Goal: Task Accomplishment & Management: Use online tool/utility

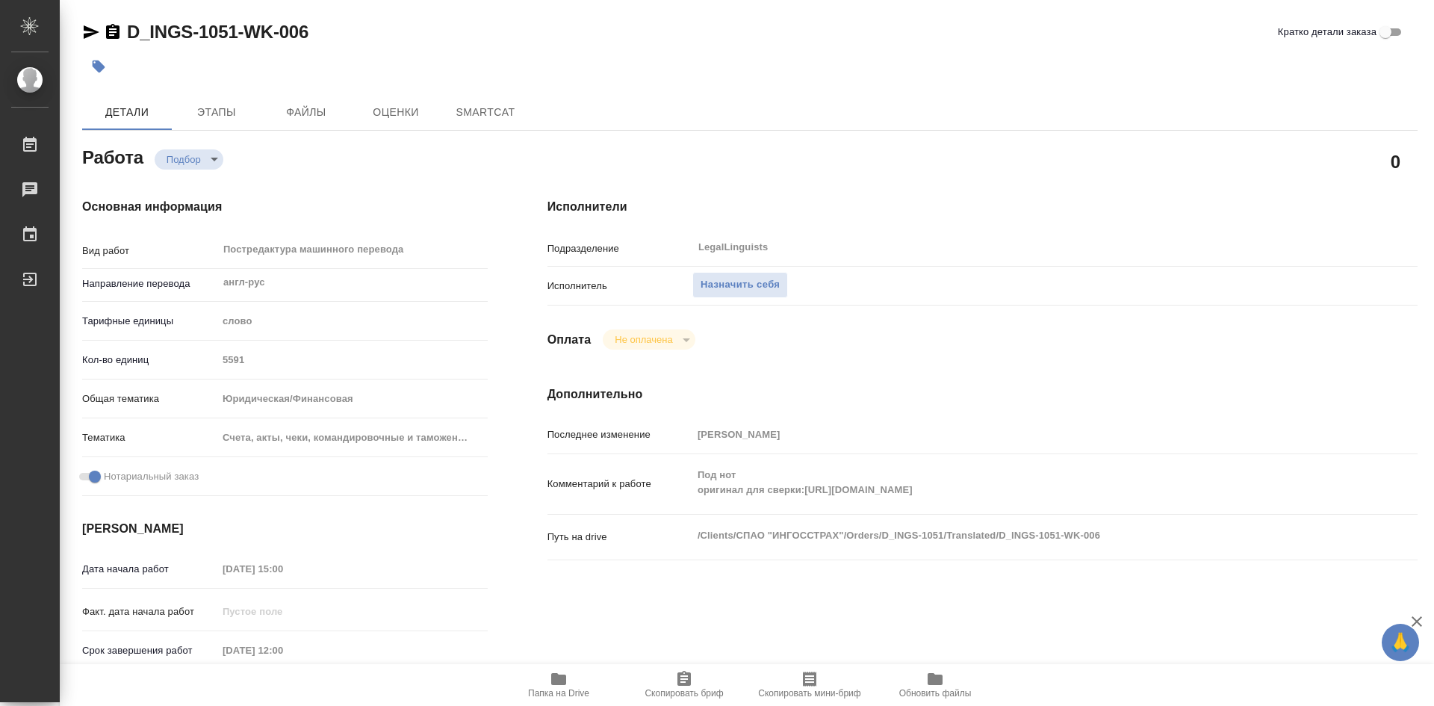
type textarea "x"
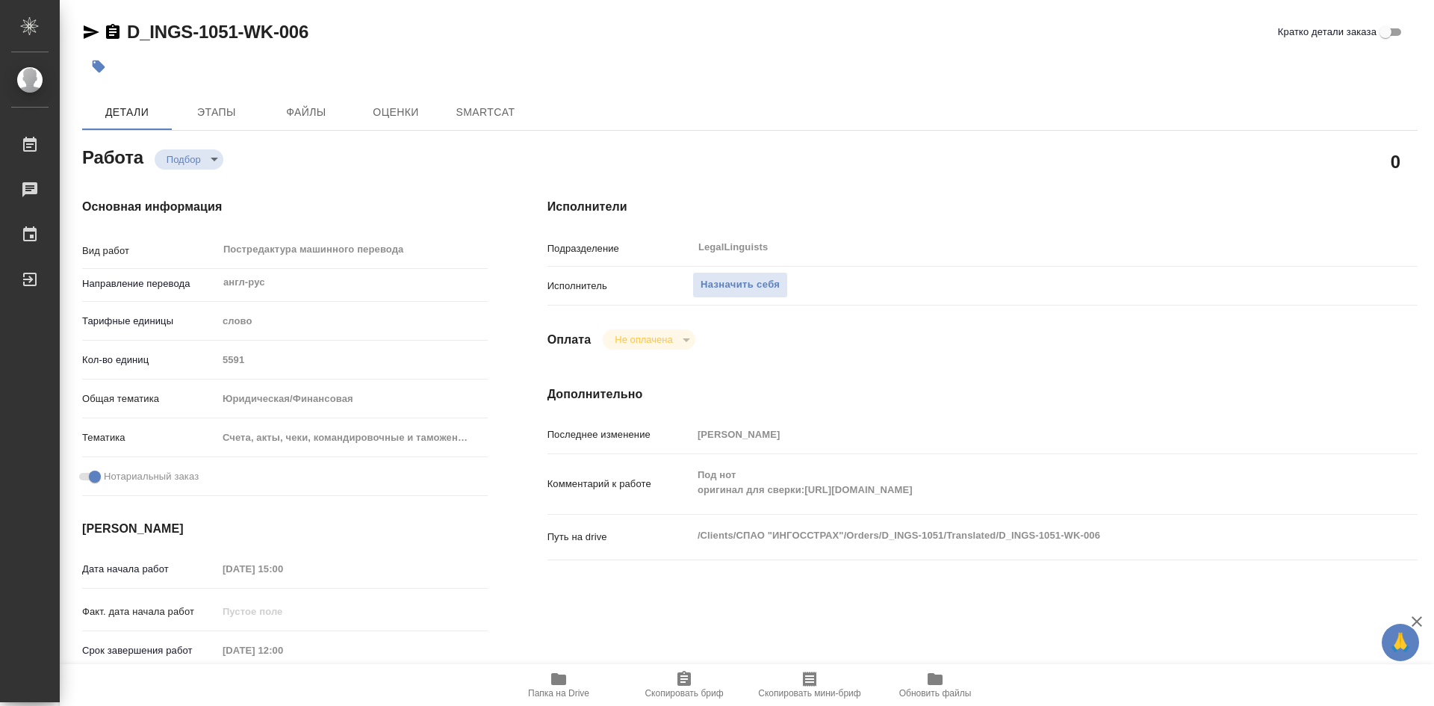
type textarea "x"
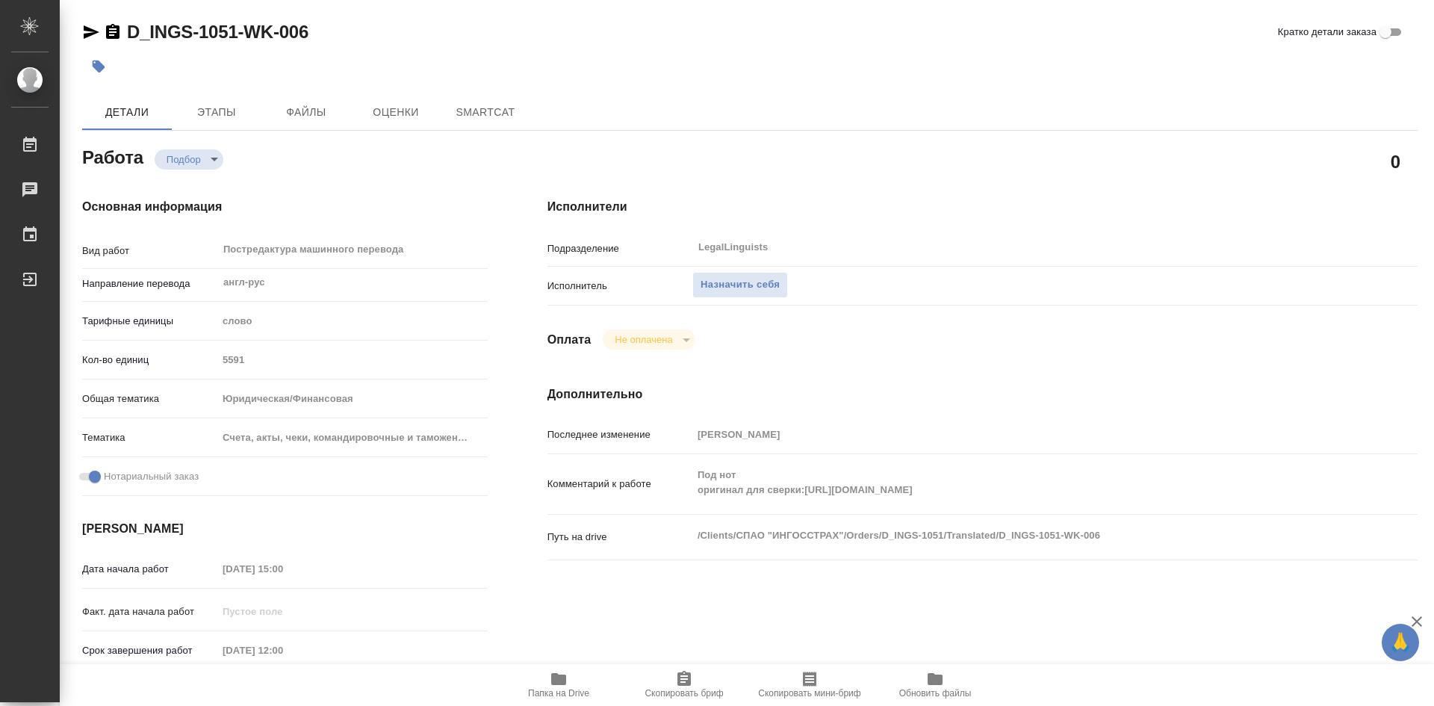
type textarea "x"
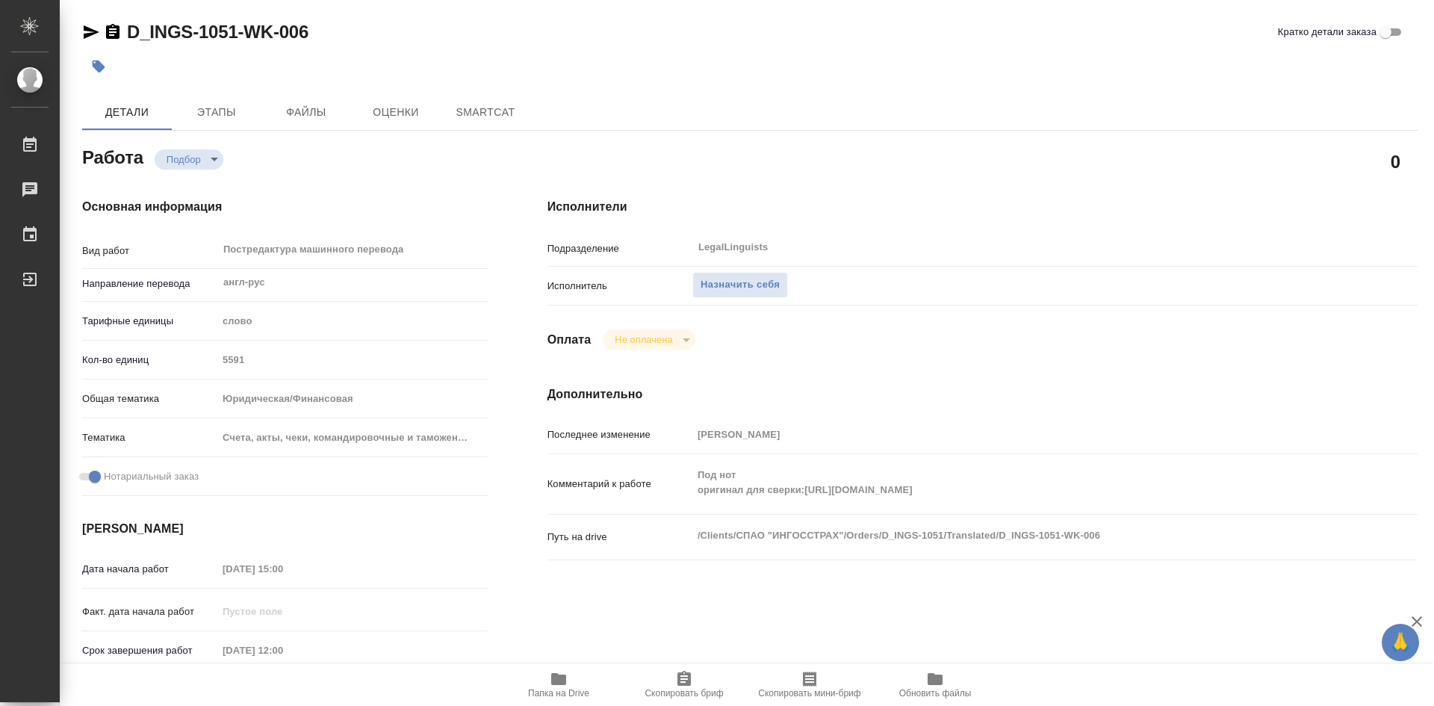
type textarea "x"
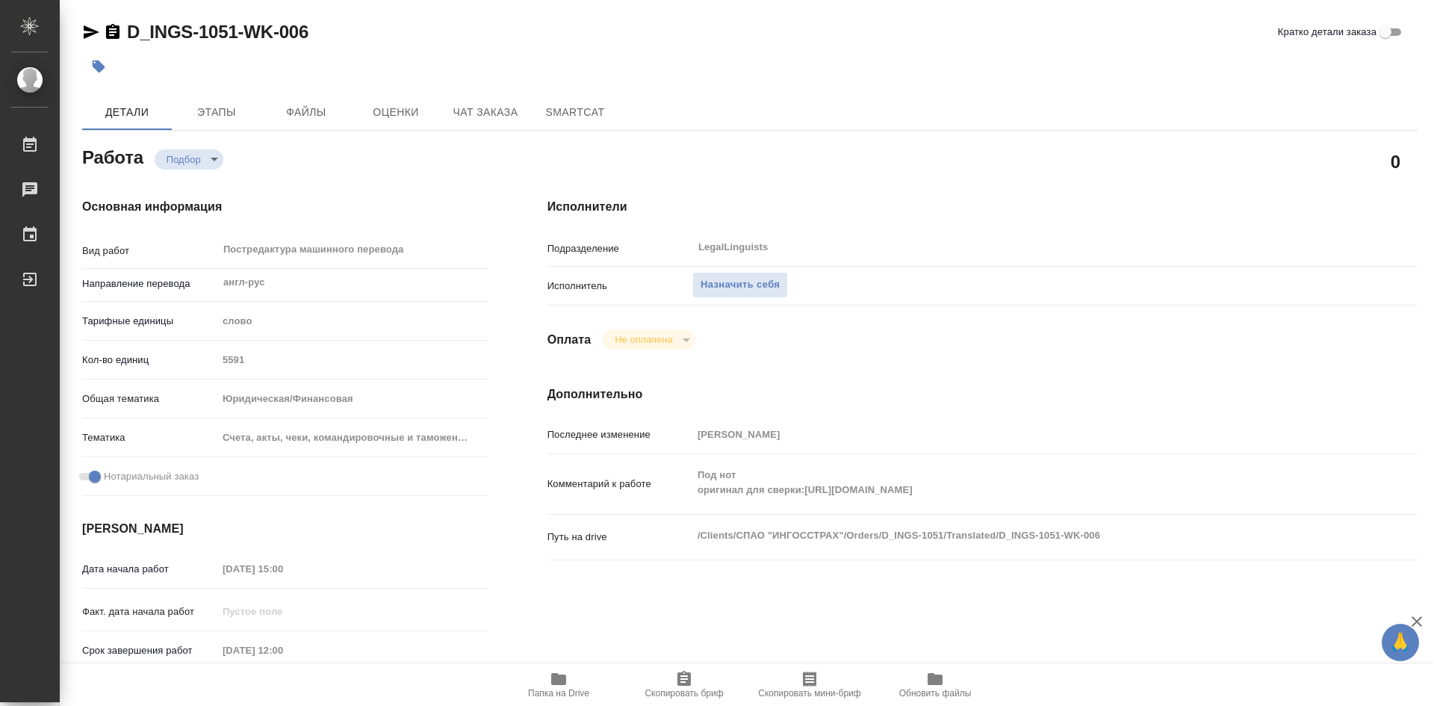
type textarea "x"
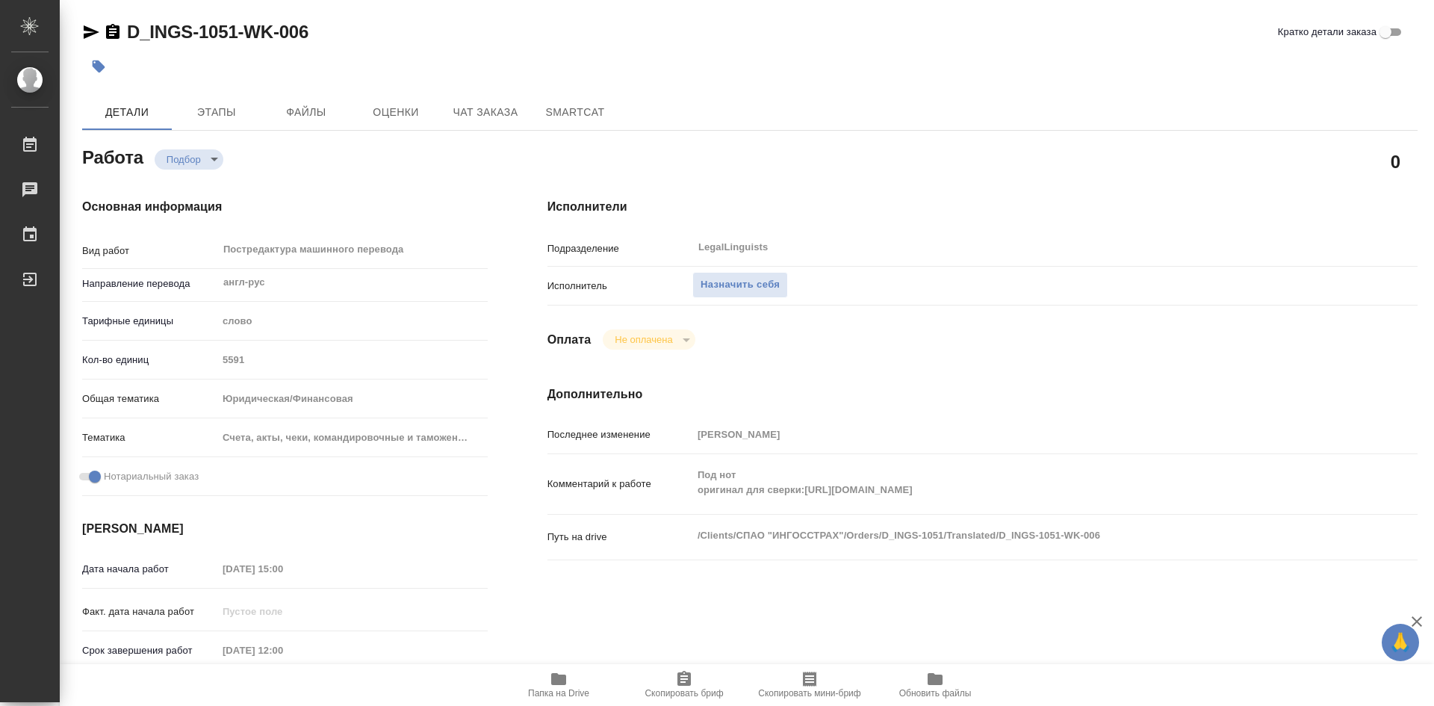
type textarea "x"
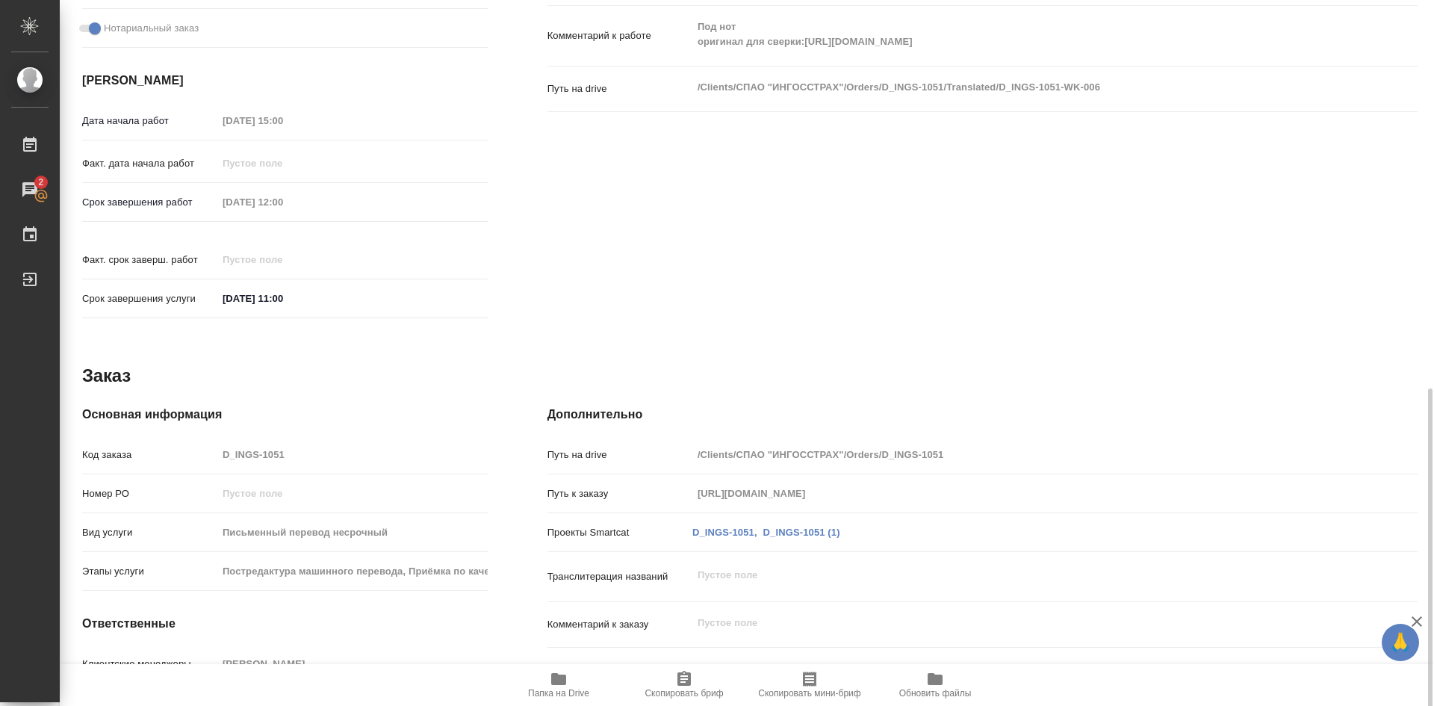
scroll to position [533, 0]
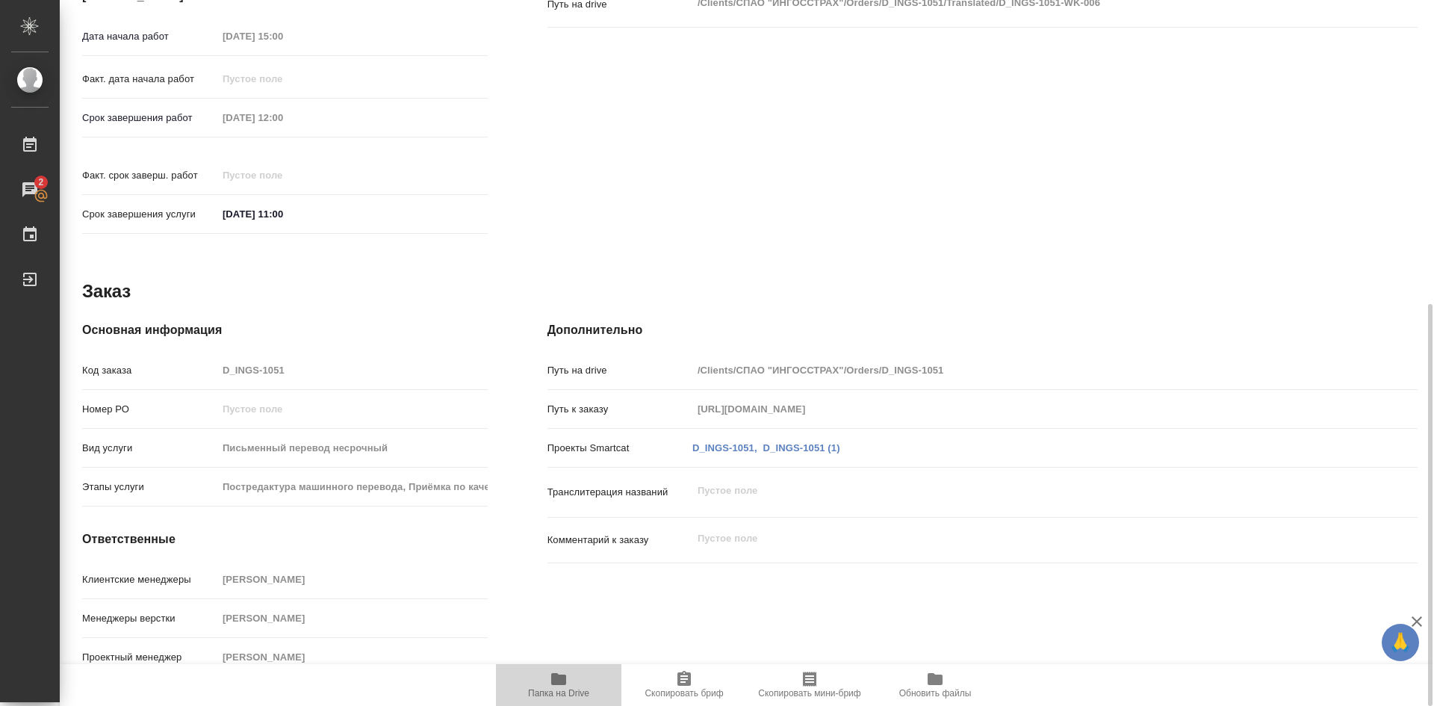
click at [550, 674] on icon "button" at bounding box center [559, 679] width 18 height 18
